Goal: Information Seeking & Learning: Learn about a topic

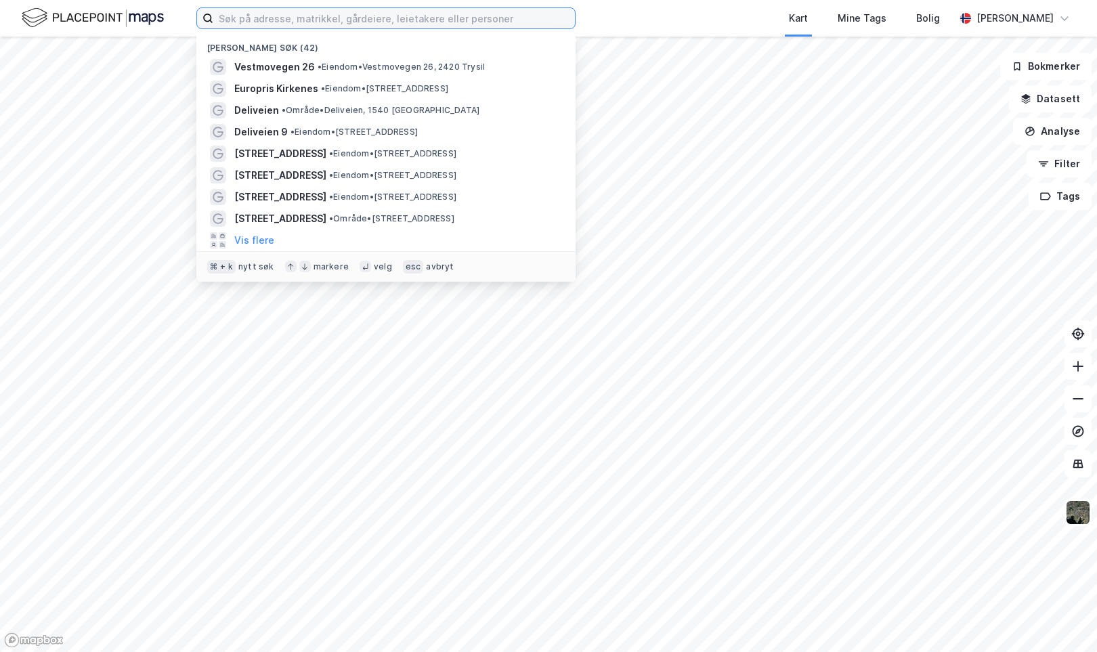
click at [255, 21] on input at bounding box center [394, 18] width 362 height 20
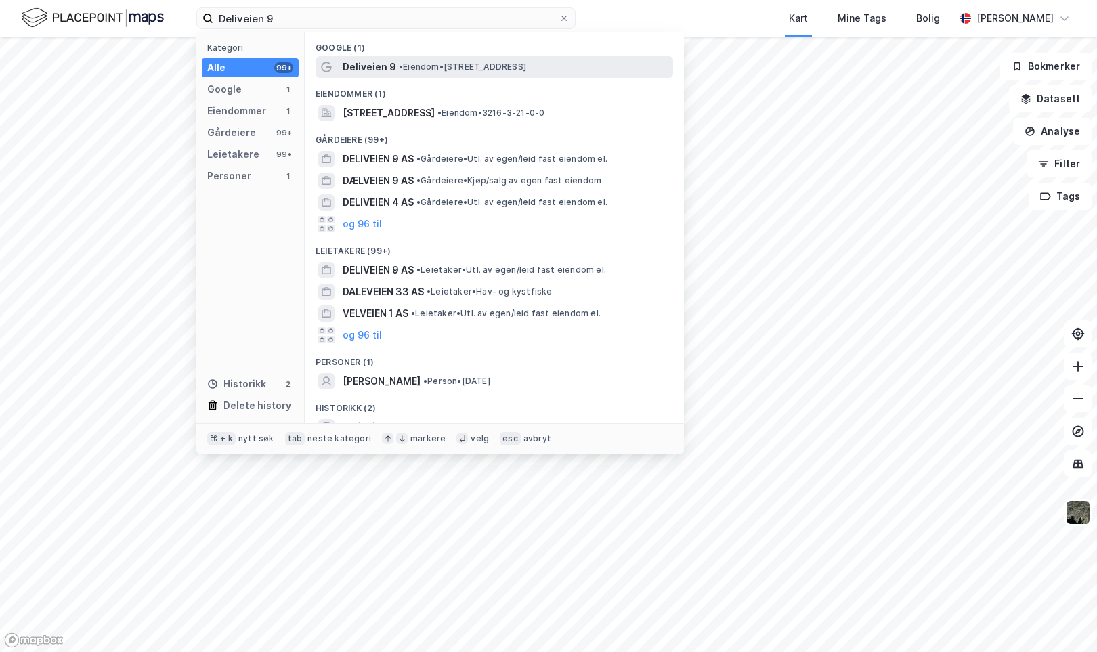
click at [364, 66] on span "Deliveien 9" at bounding box center [370, 67] width 54 height 16
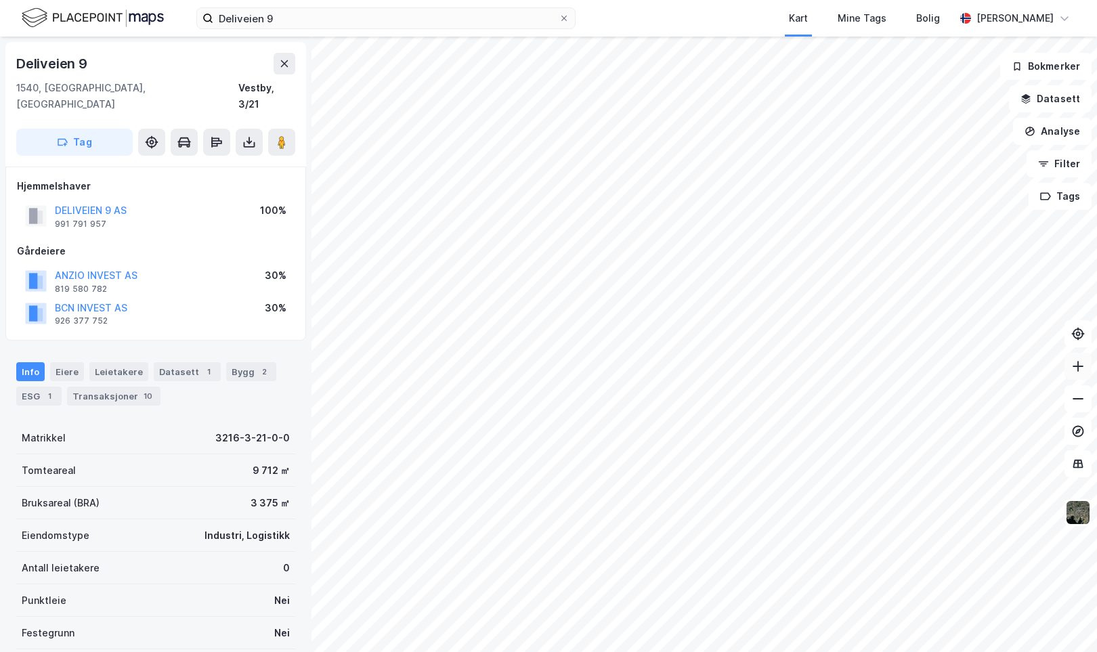
click at [1084, 365] on icon at bounding box center [1079, 367] width 14 height 14
click at [0, 0] on button "DELIVEIEN 9 AS" at bounding box center [0, 0] width 0 height 0
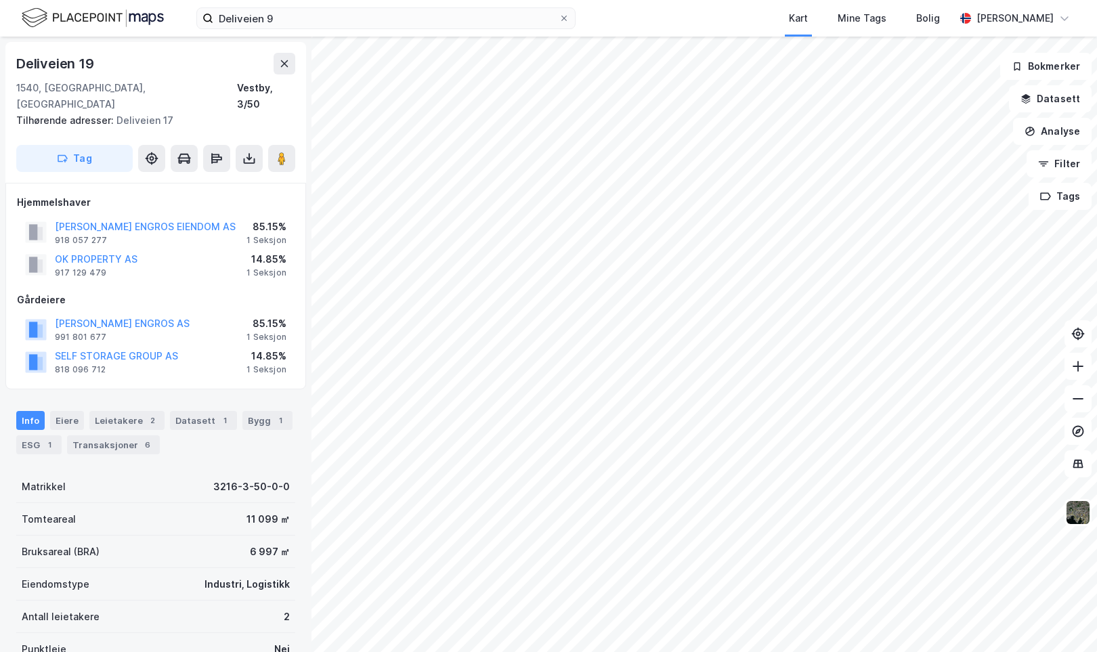
click at [681, 0] on html "Deliveien 9 Kart Mine Tags [PERSON_NAME] [PERSON_NAME] Deliveien 19 1540, [GEOG…" at bounding box center [548, 326] width 1097 height 652
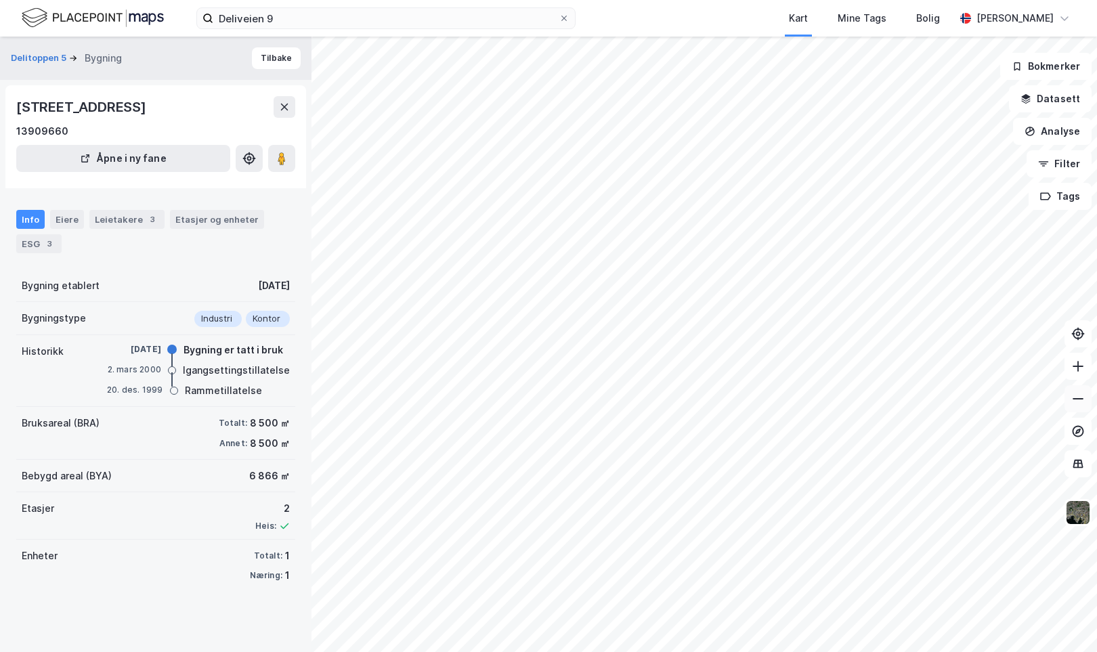
click at [1076, 398] on icon at bounding box center [1079, 399] width 14 height 14
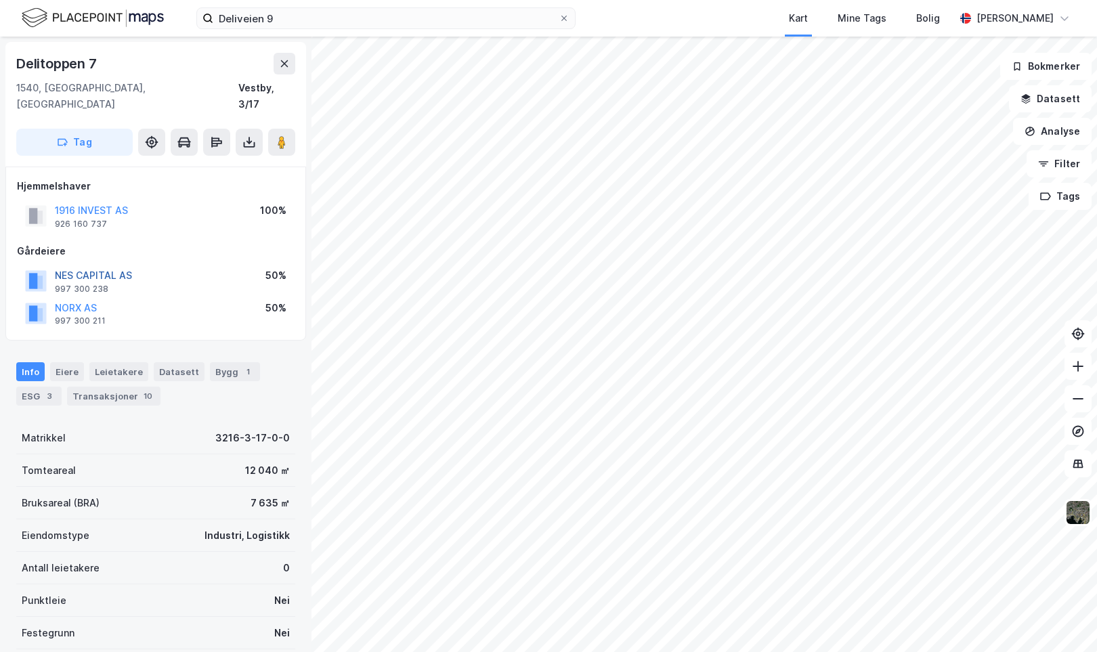
click at [0, 0] on button "NES CAPITAL AS" at bounding box center [0, 0] width 0 height 0
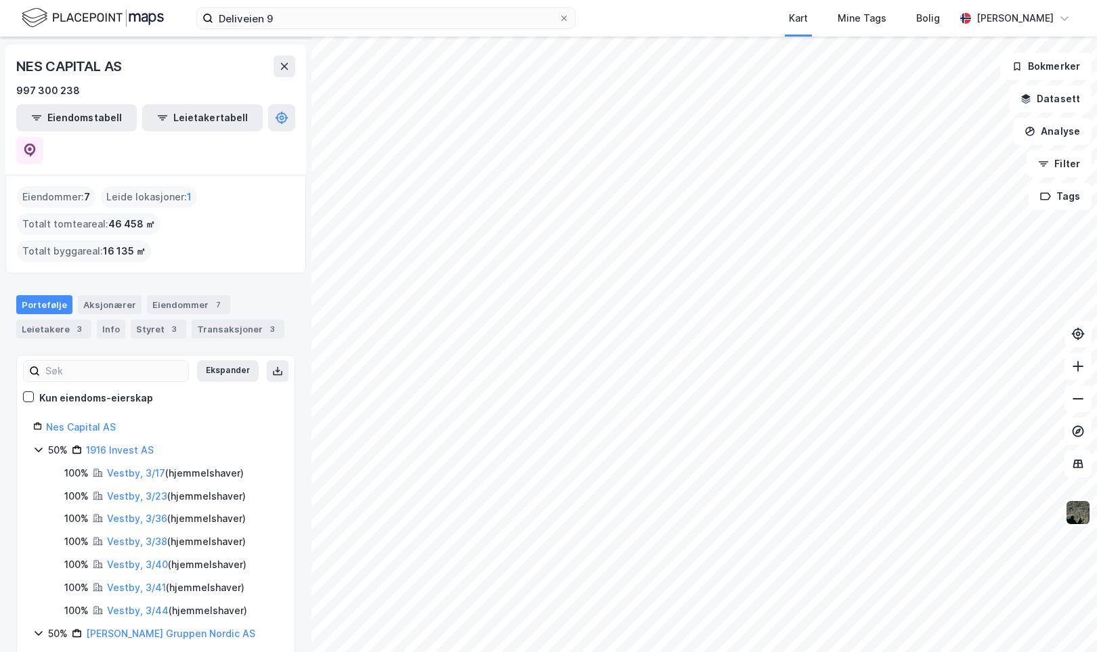
scroll to position [40, 0]
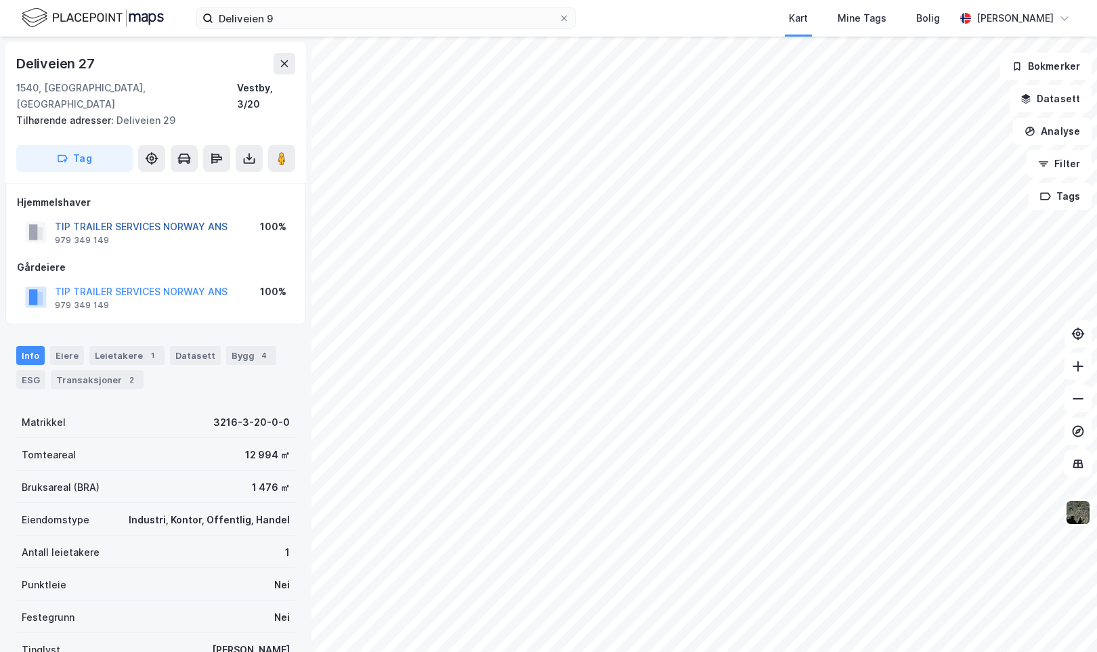
click at [0, 0] on button "TIP TRAILER SERVICES NORWAY ANS" at bounding box center [0, 0] width 0 height 0
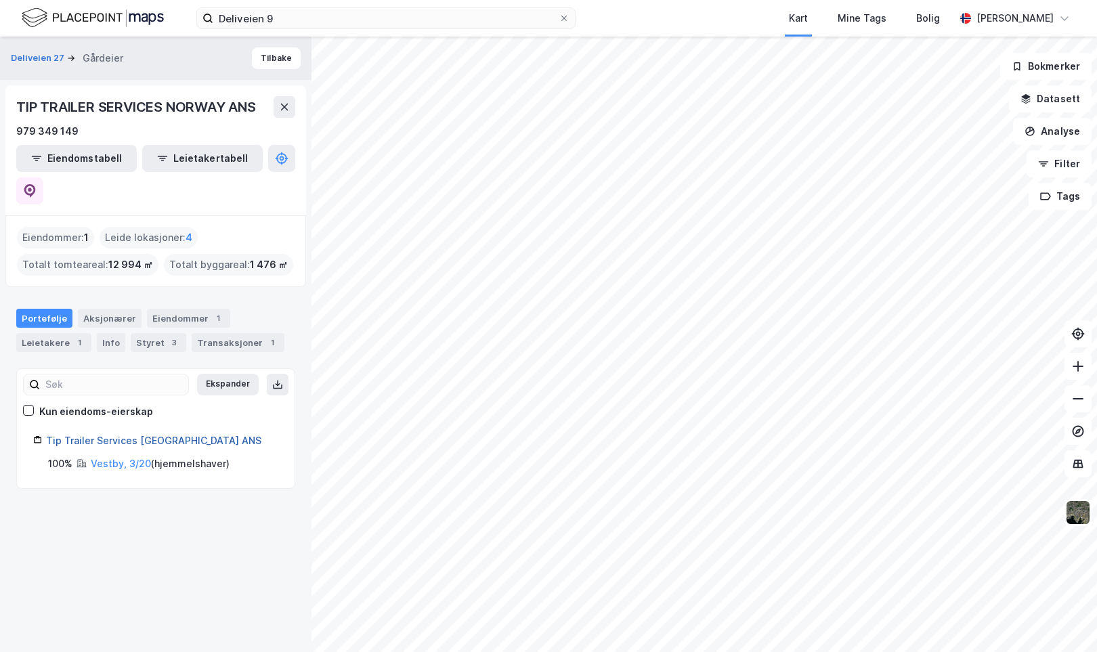
click at [127, 435] on link "Tip Trailer Services [GEOGRAPHIC_DATA] ANS" at bounding box center [153, 441] width 215 height 12
click at [37, 184] on icon at bounding box center [30, 191] width 14 height 14
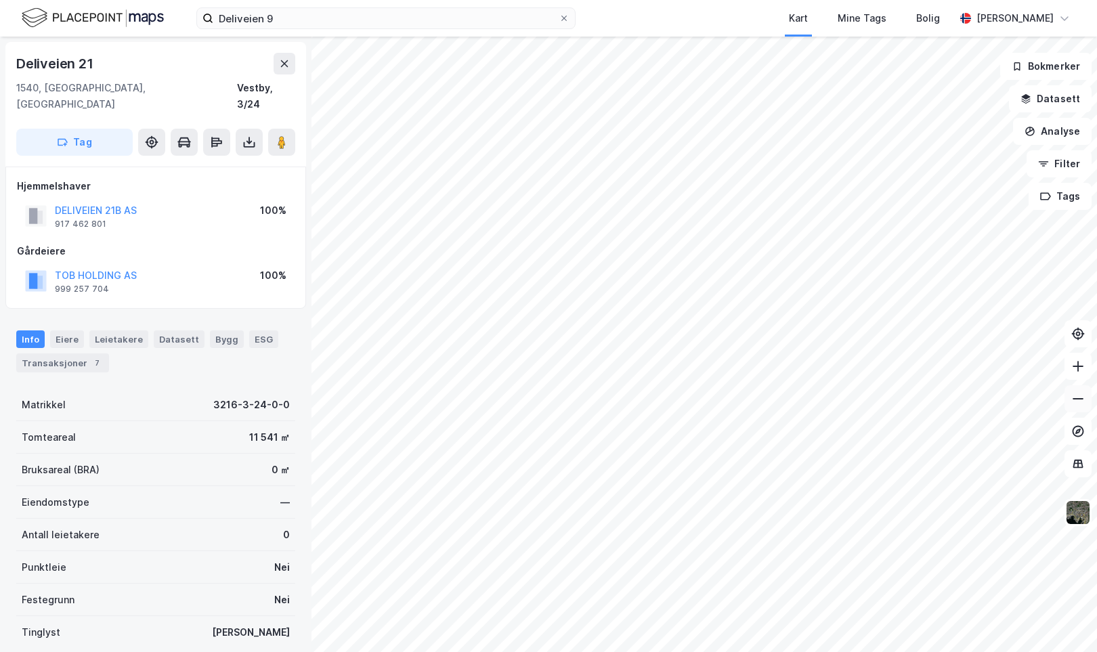
click at [1078, 404] on icon at bounding box center [1079, 399] width 14 height 14
click at [0, 0] on button "RUBUS AS" at bounding box center [0, 0] width 0 height 0
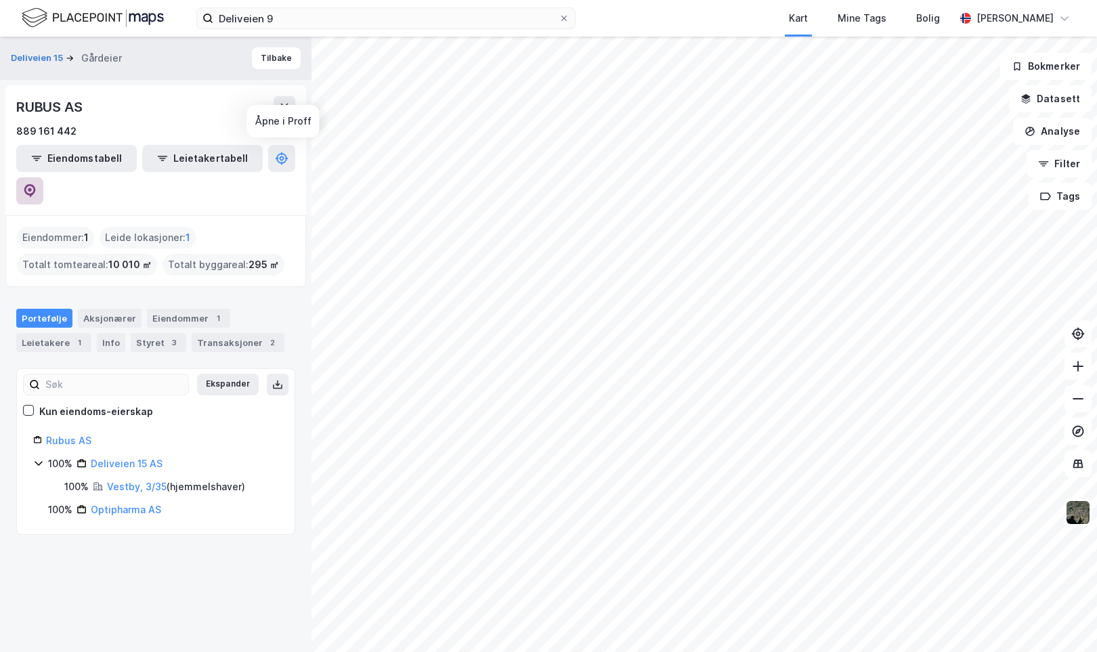
click at [37, 184] on icon at bounding box center [30, 191] width 14 height 14
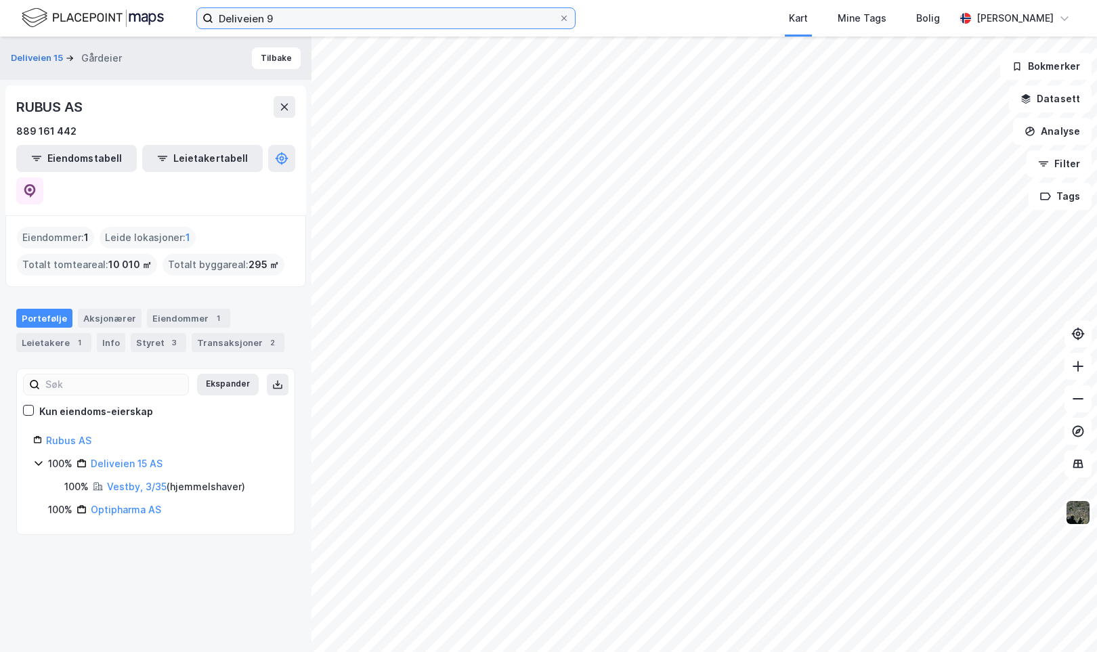
click at [463, 18] on input "Deliveien 9" at bounding box center [385, 18] width 345 height 20
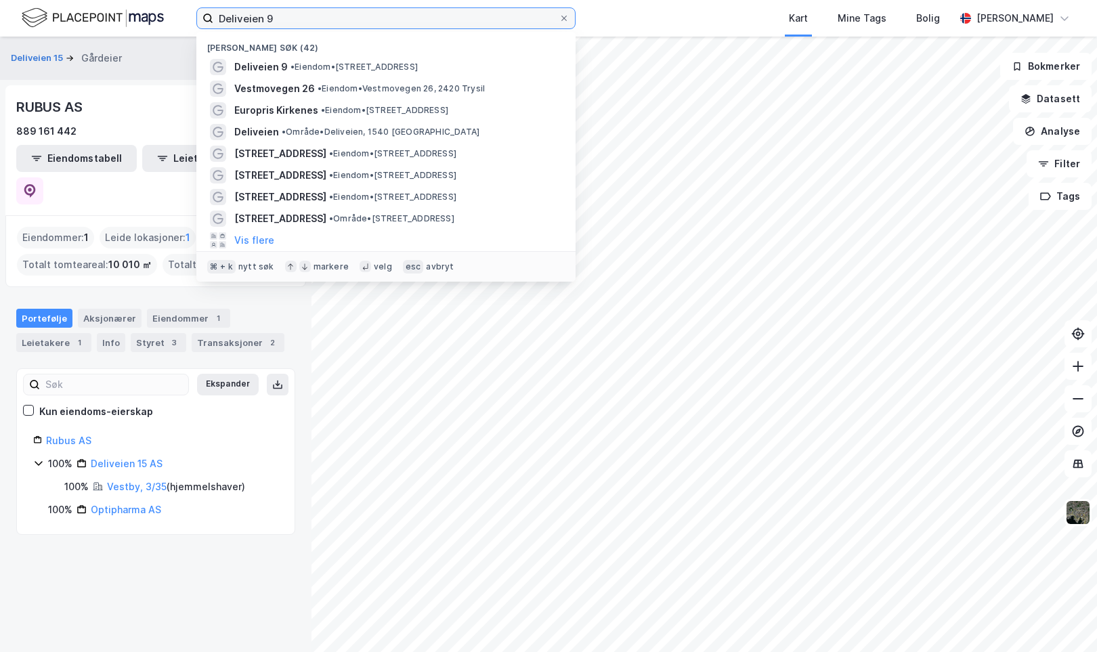
click at [463, 18] on input "Deliveien 9" at bounding box center [385, 18] width 345 height 20
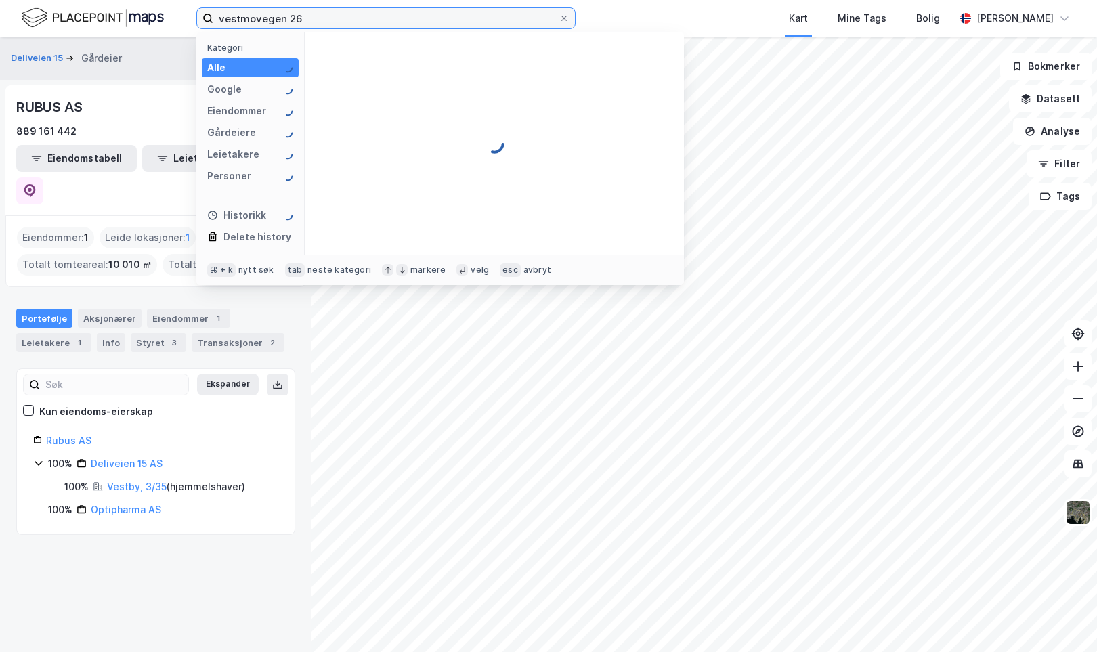
type input "vestmovegen 26"
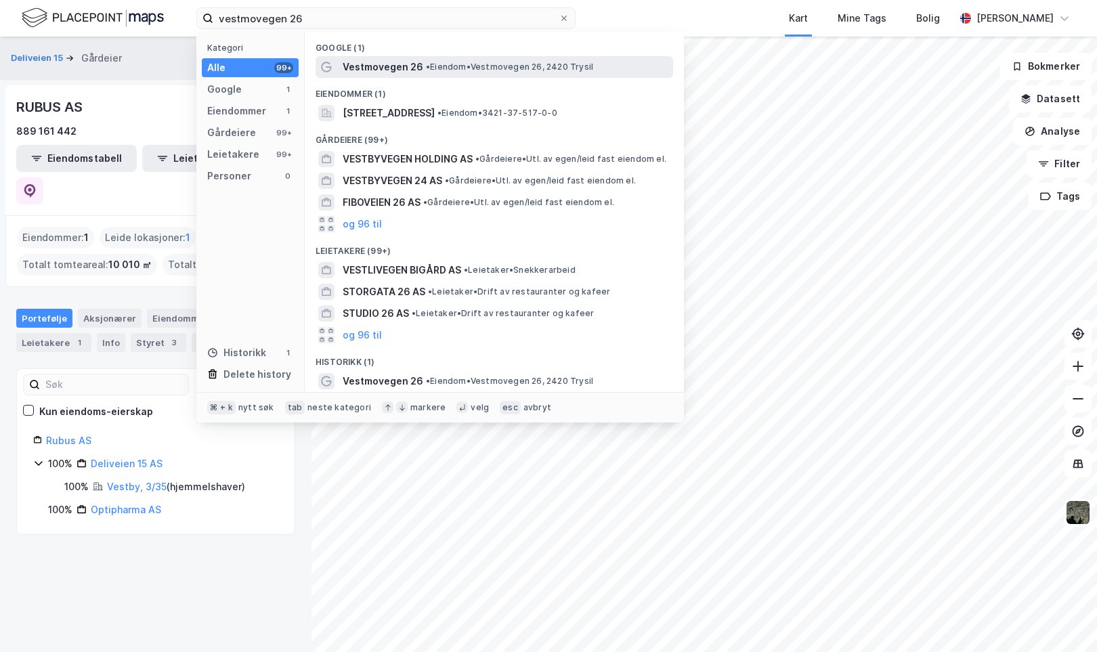
click at [400, 64] on span "Vestmovegen 26" at bounding box center [383, 67] width 81 height 16
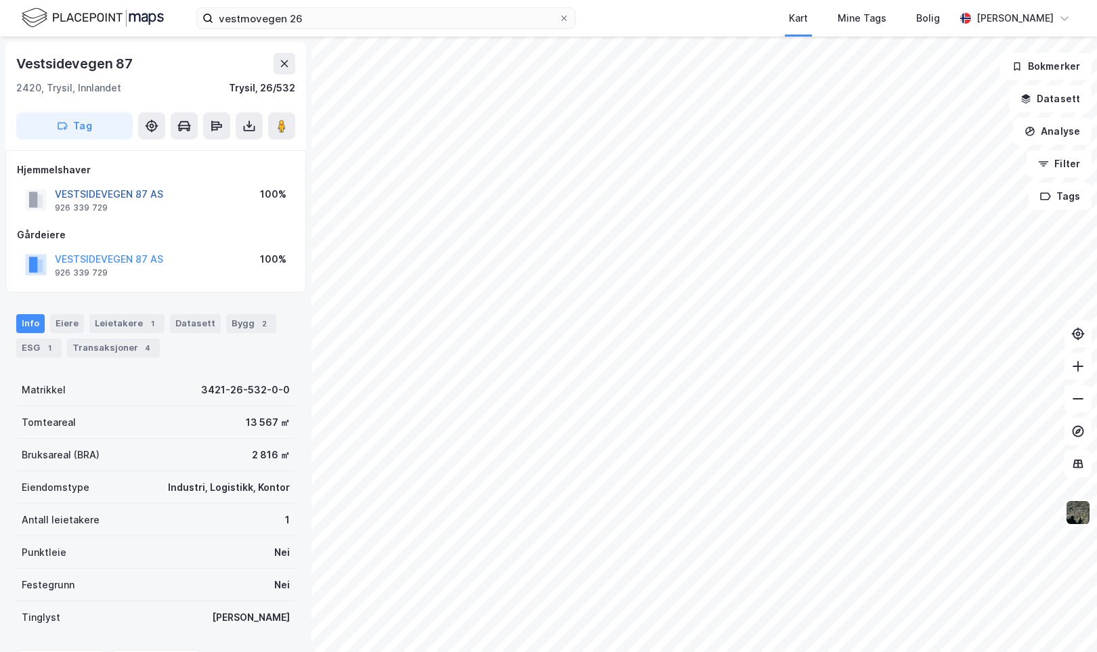
click at [0, 0] on button "VESTSIDEVEGEN 87 AS" at bounding box center [0, 0] width 0 height 0
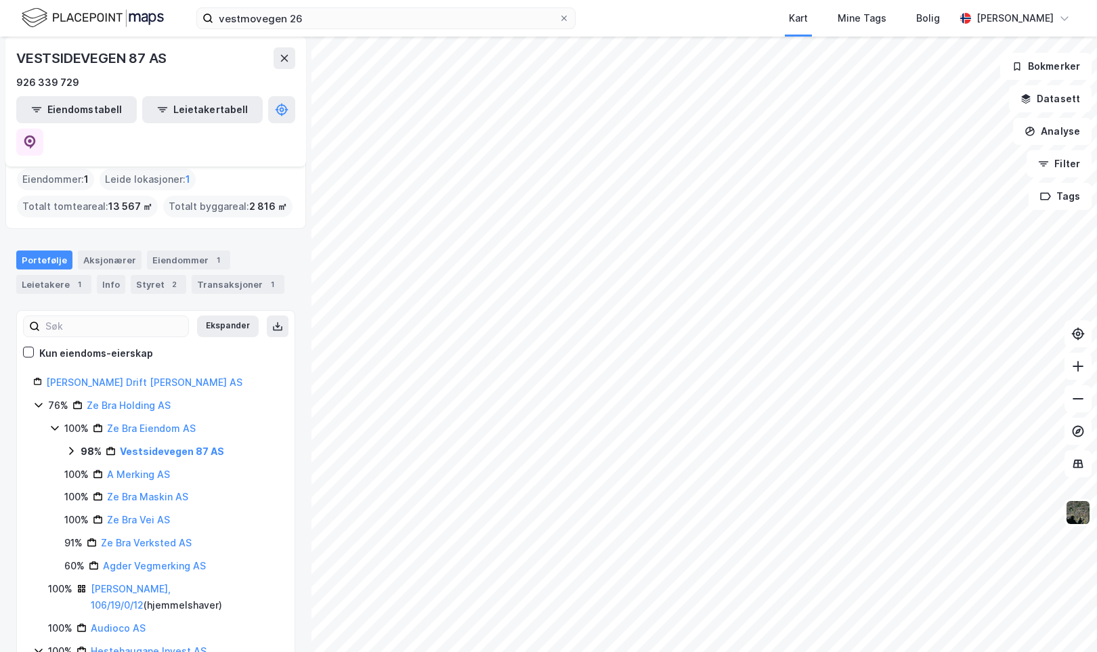
scroll to position [63, 0]
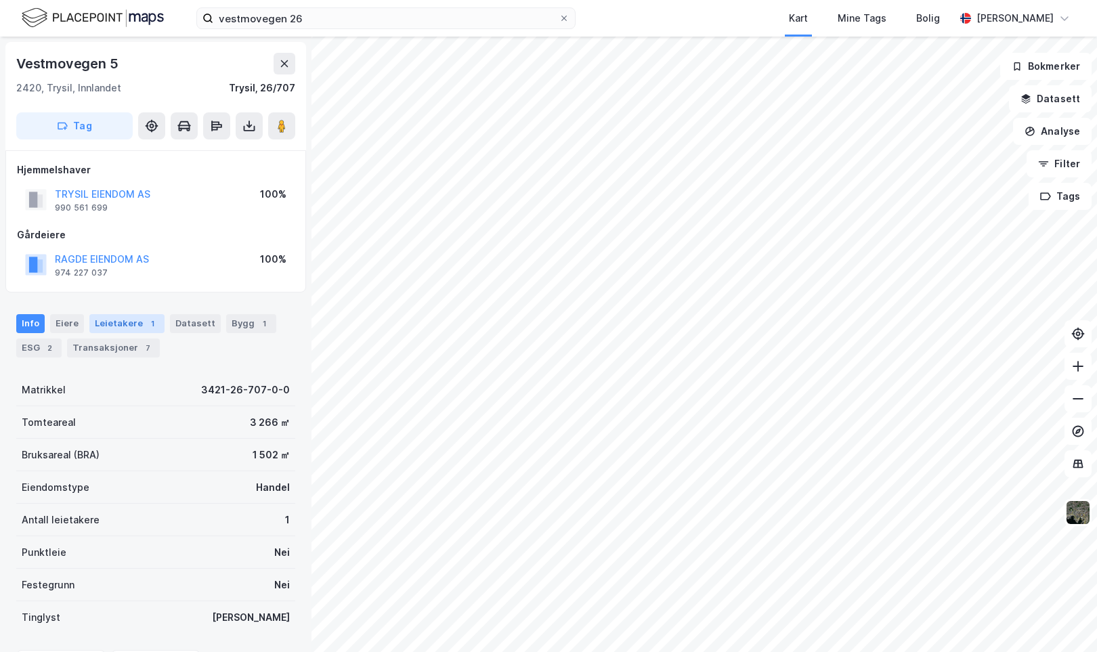
click at [109, 320] on div "Leietakere 1" at bounding box center [126, 323] width 75 height 19
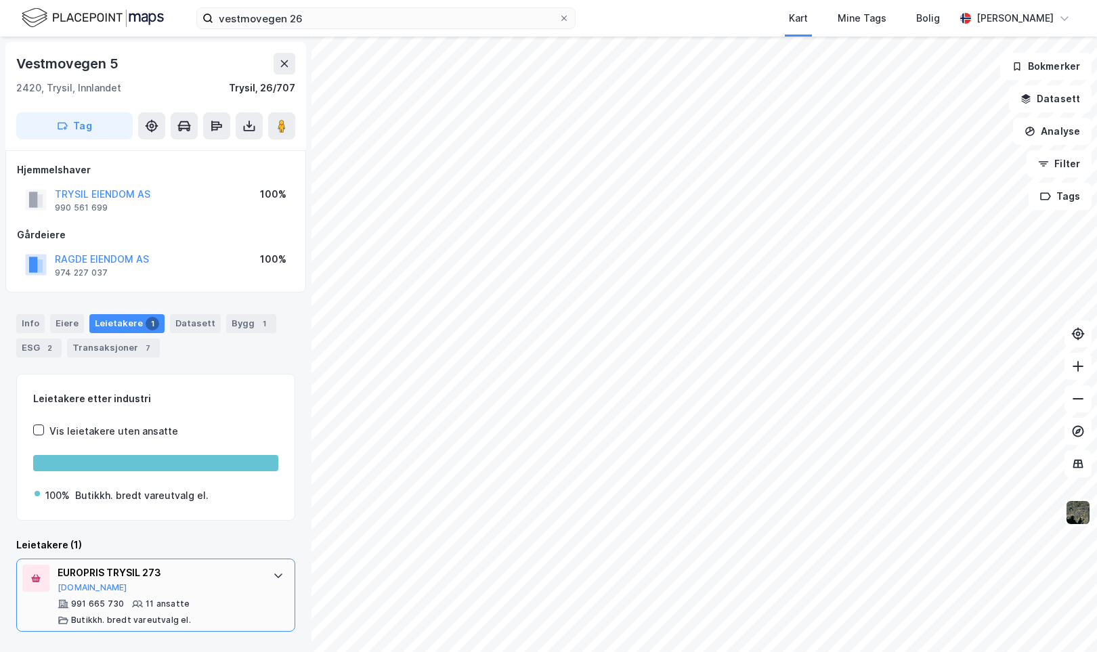
click at [274, 571] on icon at bounding box center [278, 575] width 11 height 11
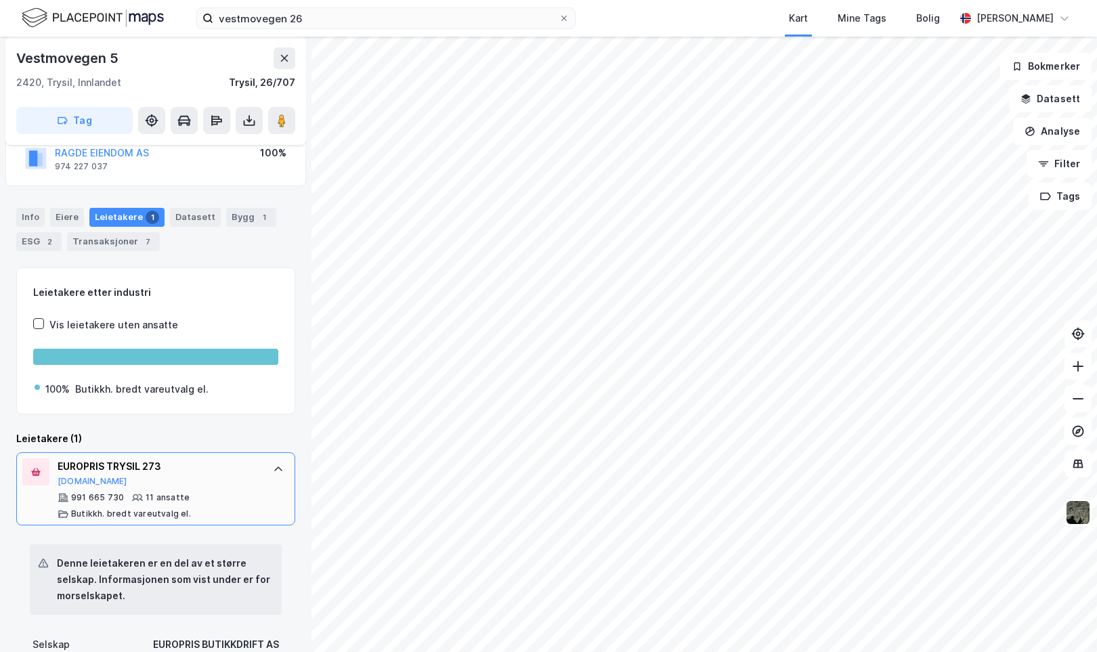
scroll to position [112, 0]
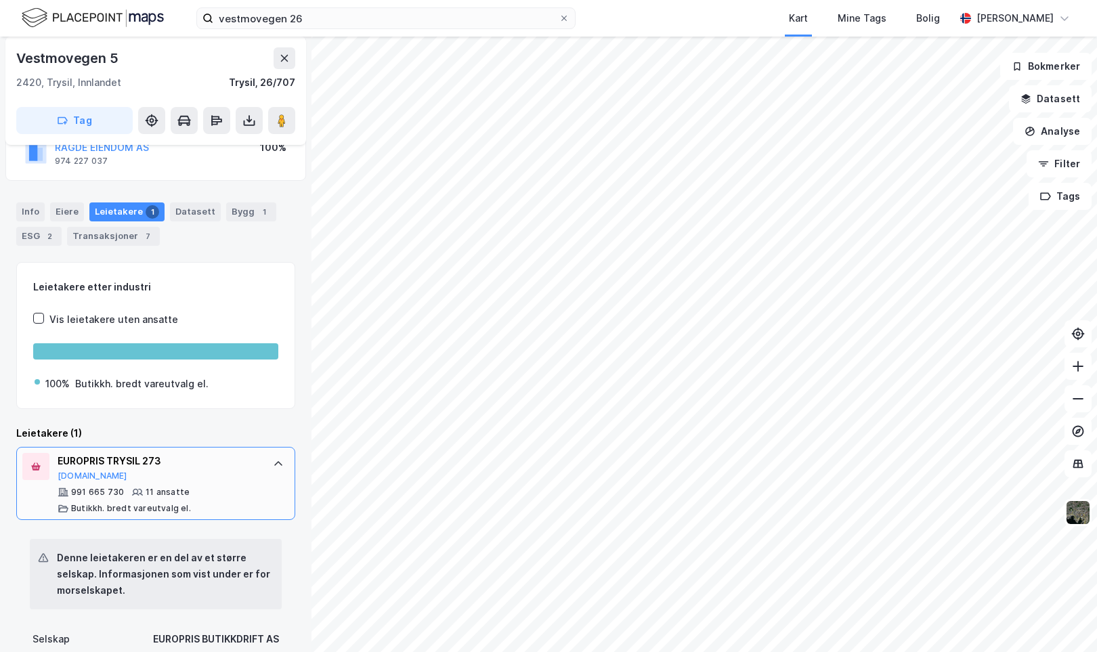
click at [387, 0] on html "vestmovegen 26 Kart Mine Tags [PERSON_NAME] [PERSON_NAME] Vestmovegen 5 2420, T…" at bounding box center [548, 326] width 1097 height 652
